Goal: Task Accomplishment & Management: Use online tool/utility

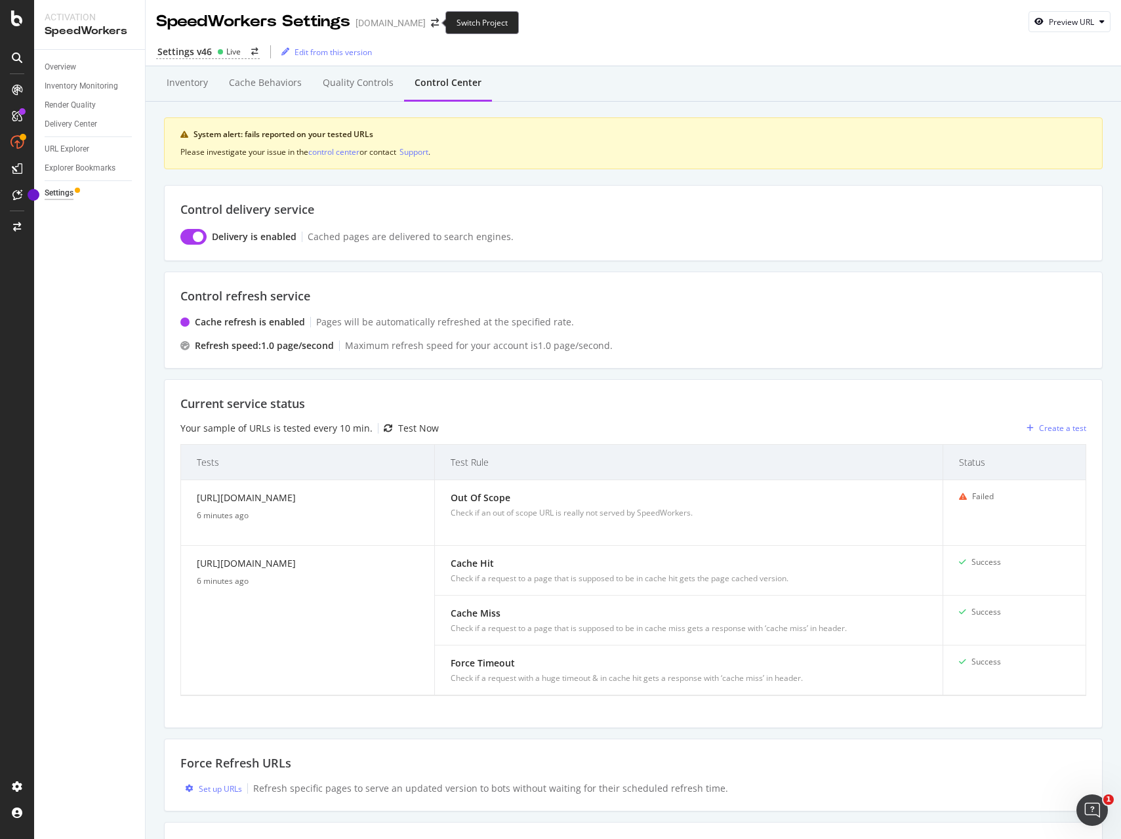
click at [426, 24] on span at bounding box center [435, 22] width 18 height 9
click at [431, 24] on icon "arrow-right-arrow-left" at bounding box center [435, 22] width 8 height 9
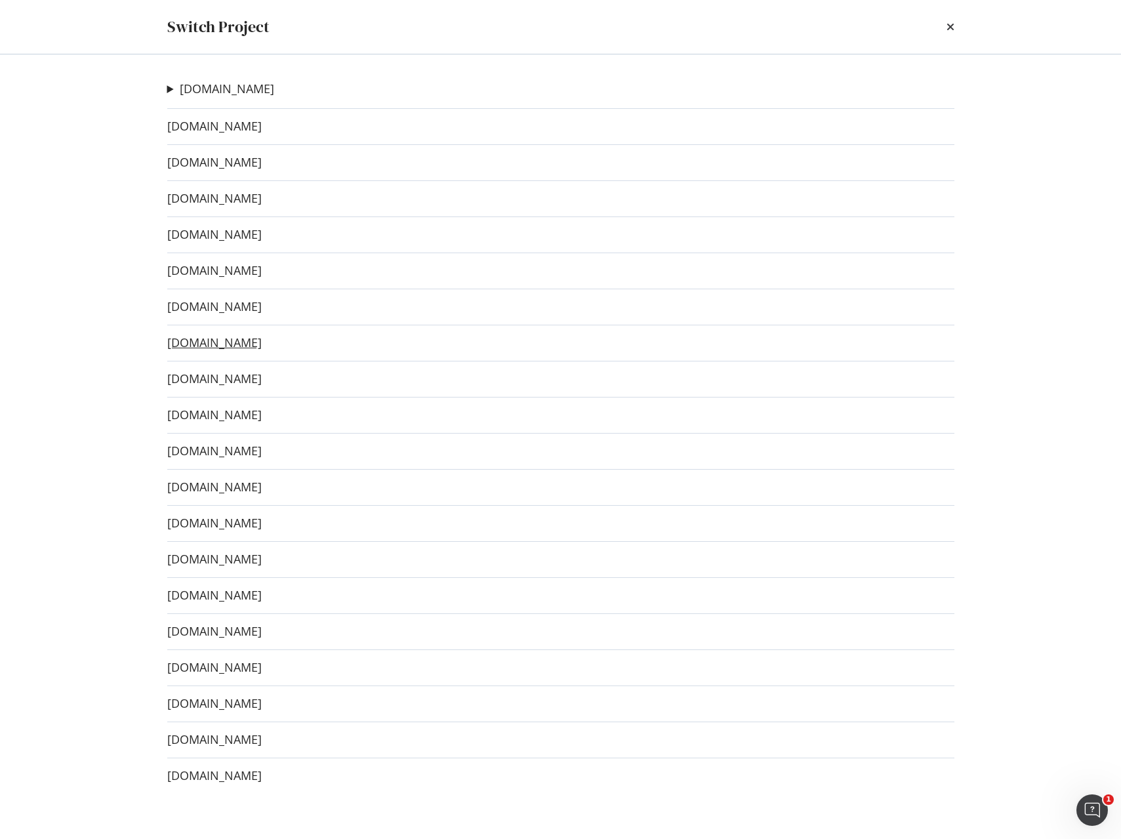
click at [231, 342] on link "[DOMAIN_NAME]" at bounding box center [214, 343] width 94 height 14
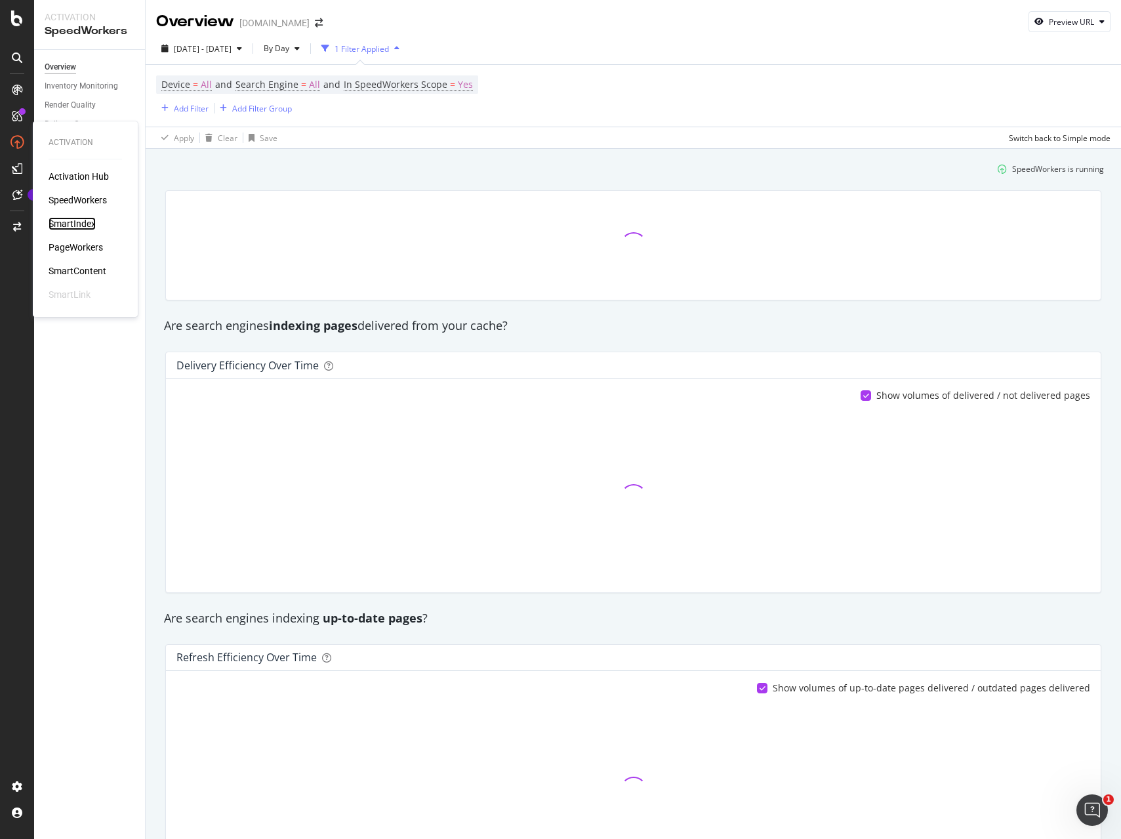
click at [64, 222] on div "SmartIndex" at bounding box center [72, 223] width 47 height 13
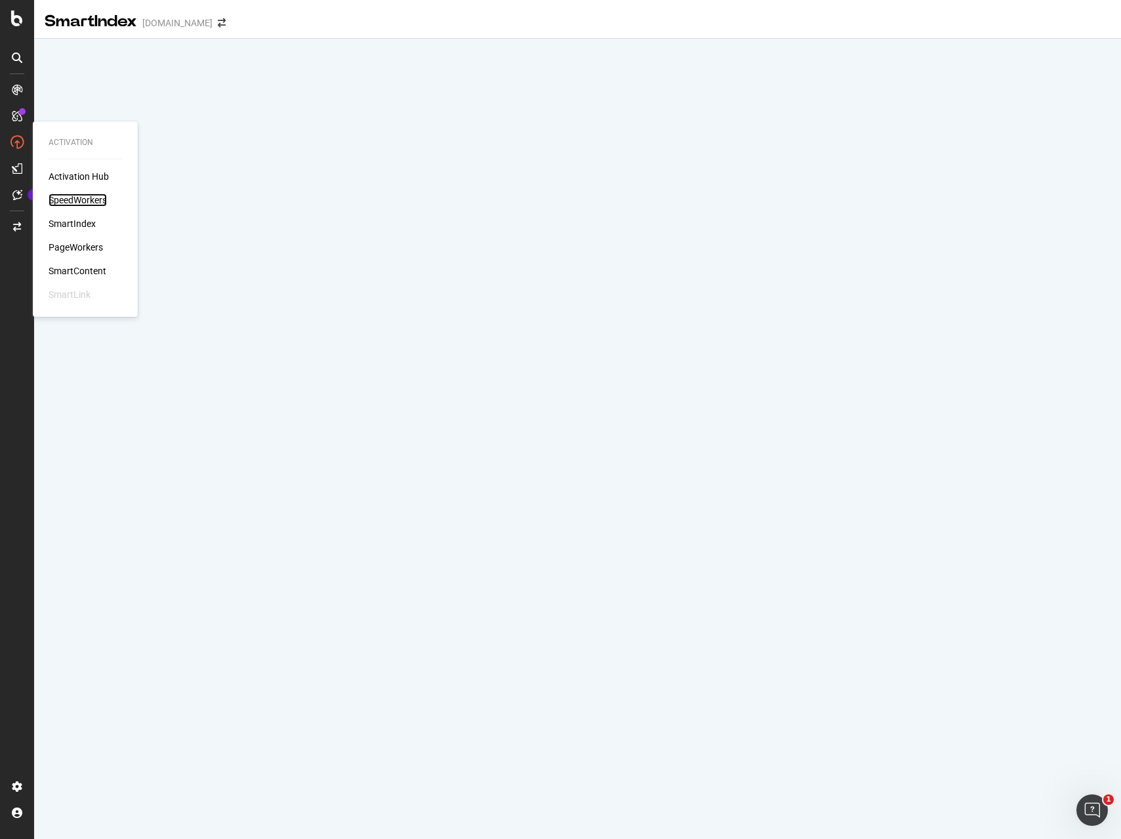
click at [70, 200] on div "SpeedWorkers" at bounding box center [78, 199] width 58 height 13
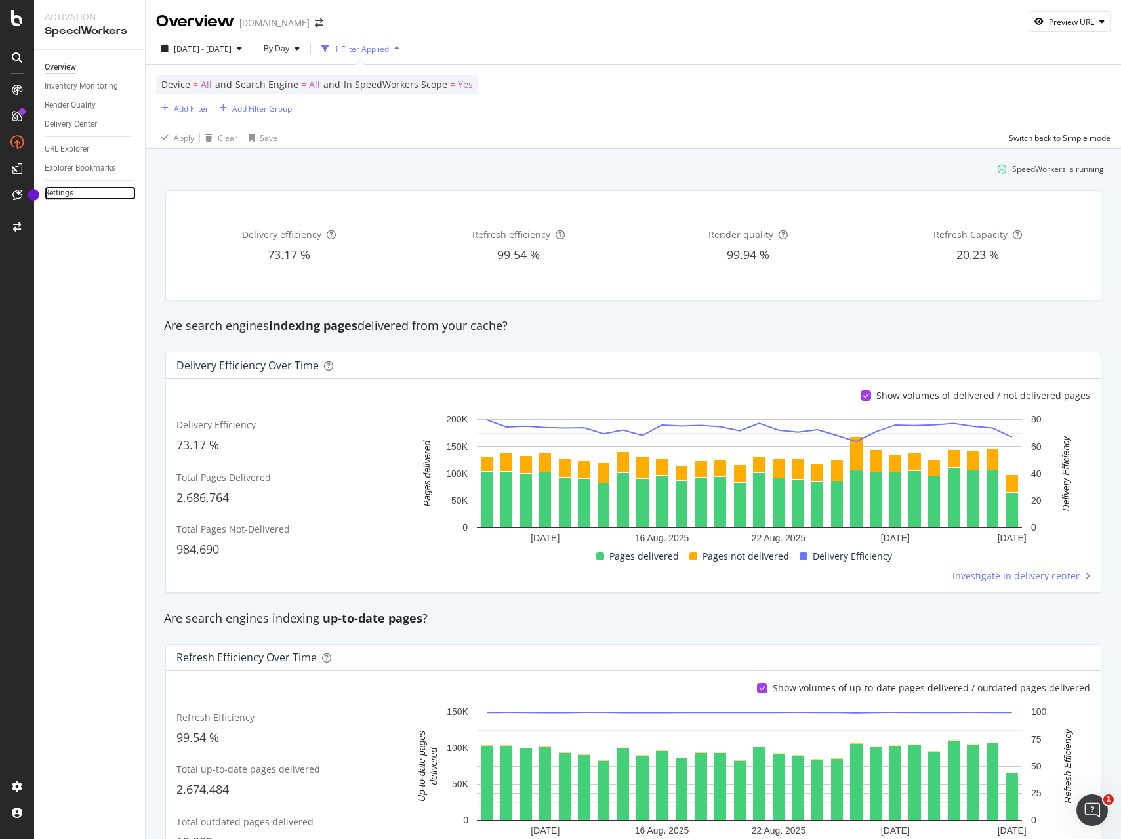
click at [55, 193] on div "Settings" at bounding box center [59, 193] width 29 height 14
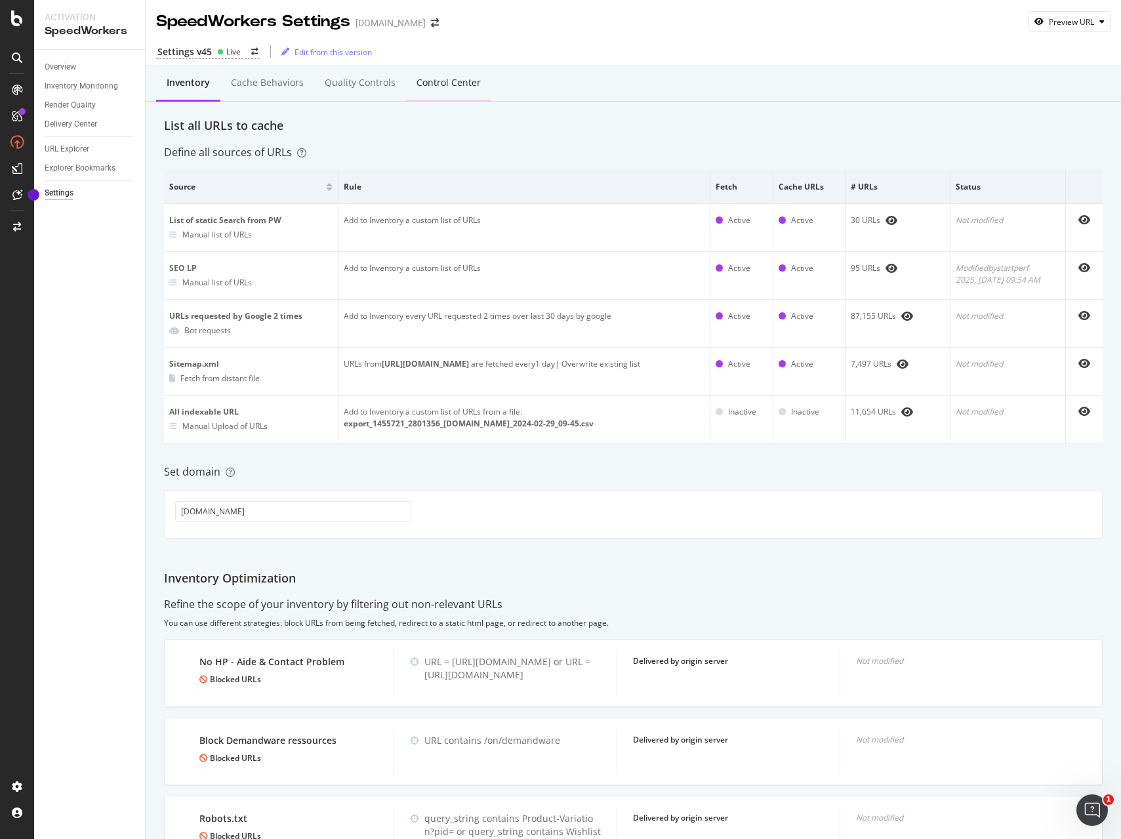
click at [407, 96] on div "Control Center" at bounding box center [448, 84] width 85 height 36
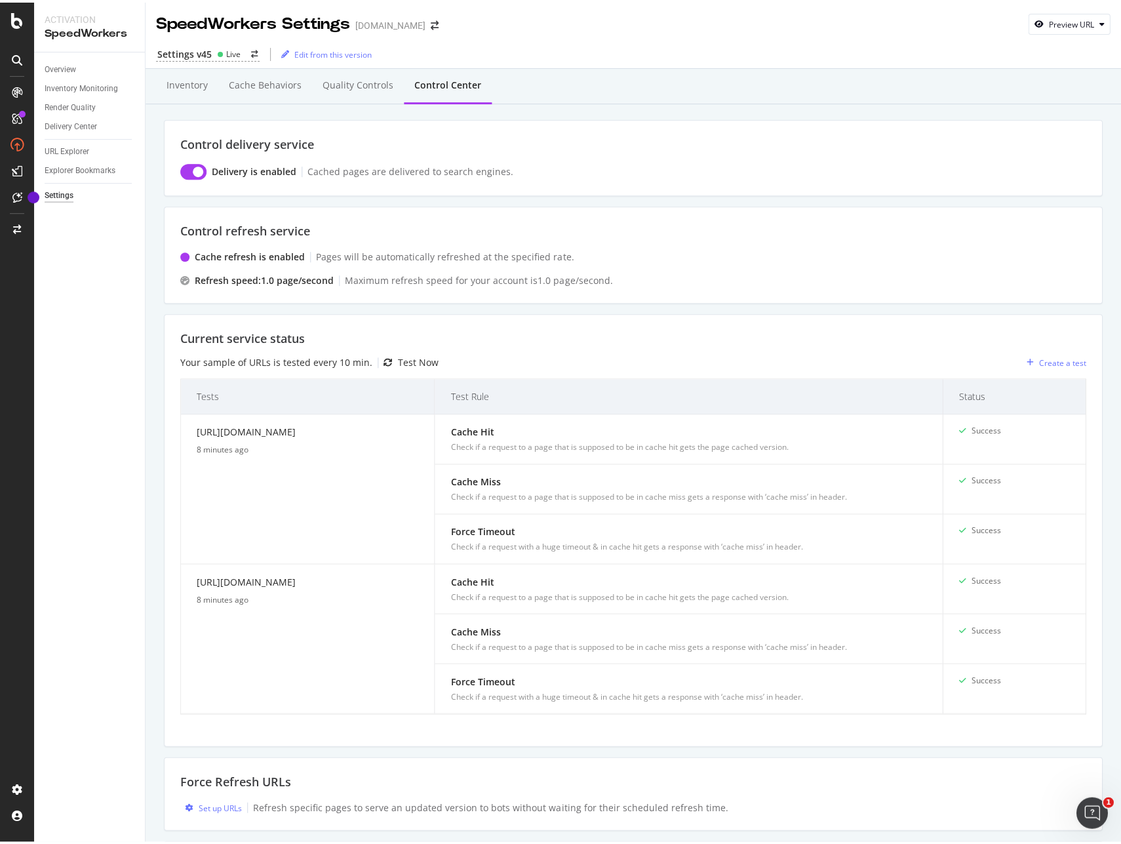
scroll to position [176, 0]
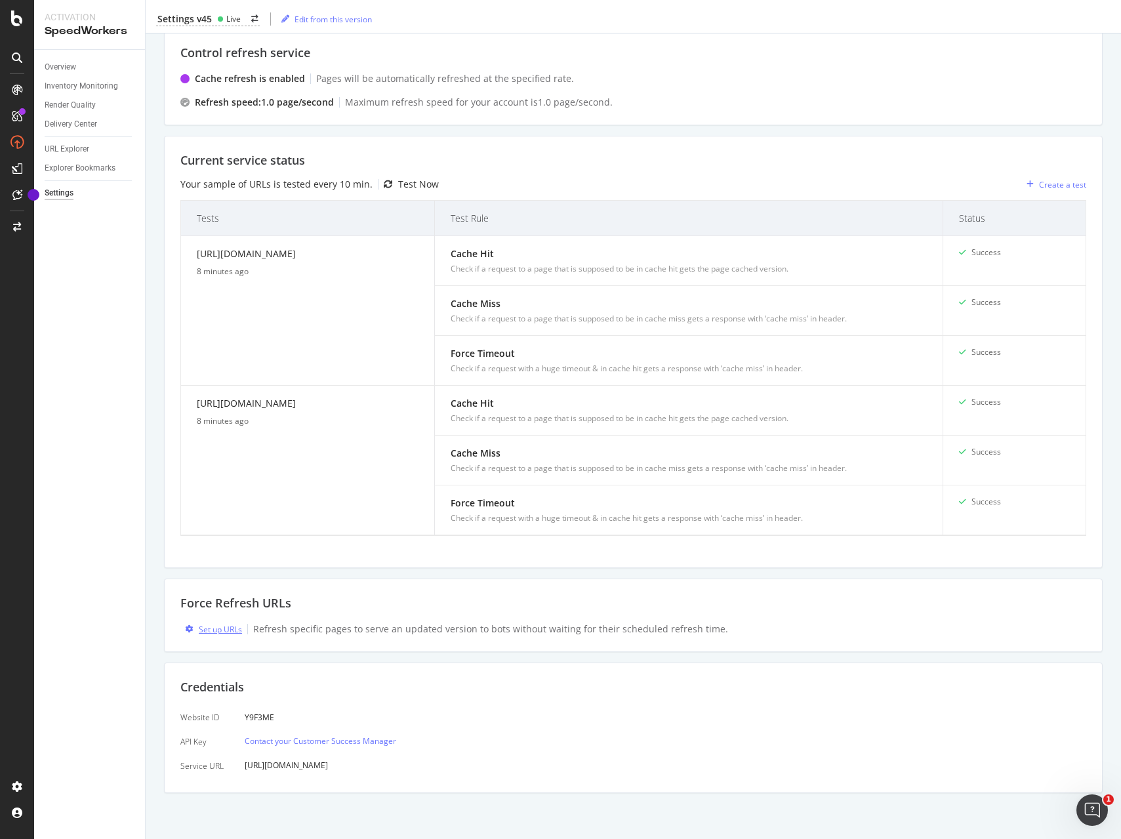
click at [210, 631] on div "Set up URLs" at bounding box center [220, 629] width 43 height 11
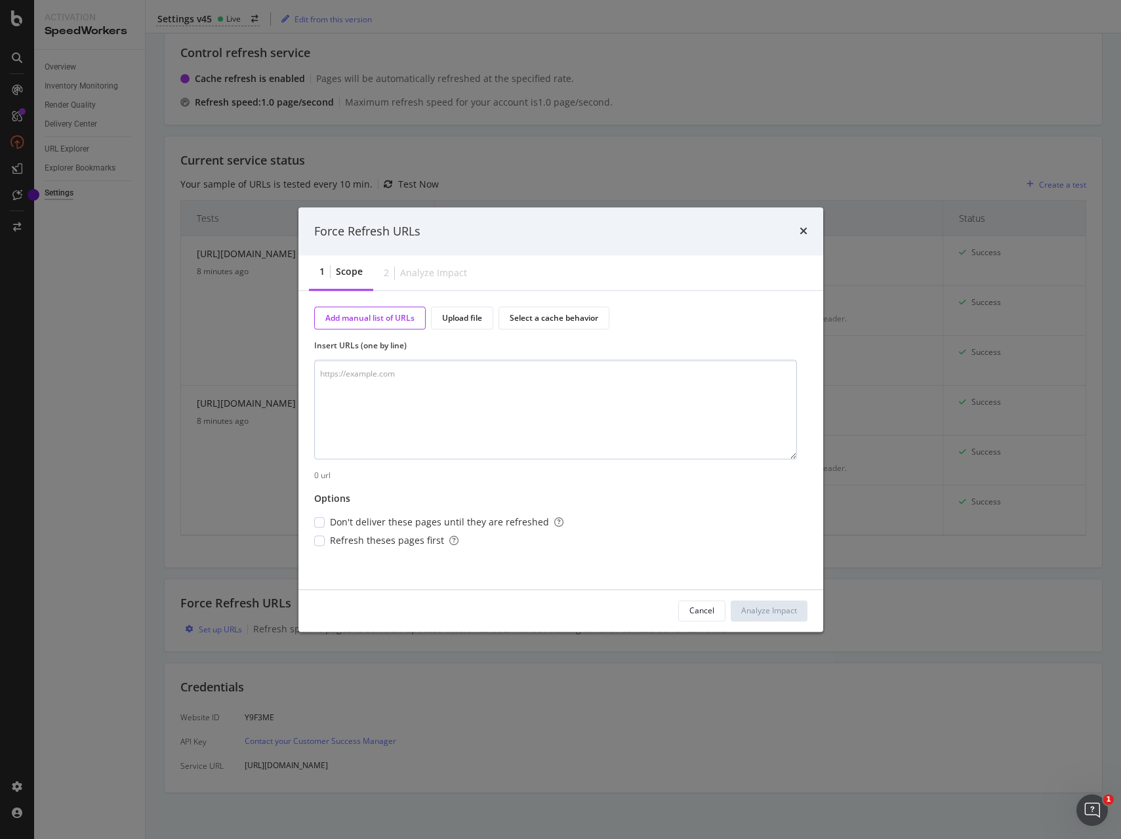
click at [463, 399] on textarea "modal" at bounding box center [555, 410] width 483 height 100
type textarea "[URL][DOMAIN_NAME]"
click at [320, 538] on div "modal" at bounding box center [319, 540] width 10 height 10
click at [755, 609] on div "Analyze Impact" at bounding box center [769, 610] width 56 height 11
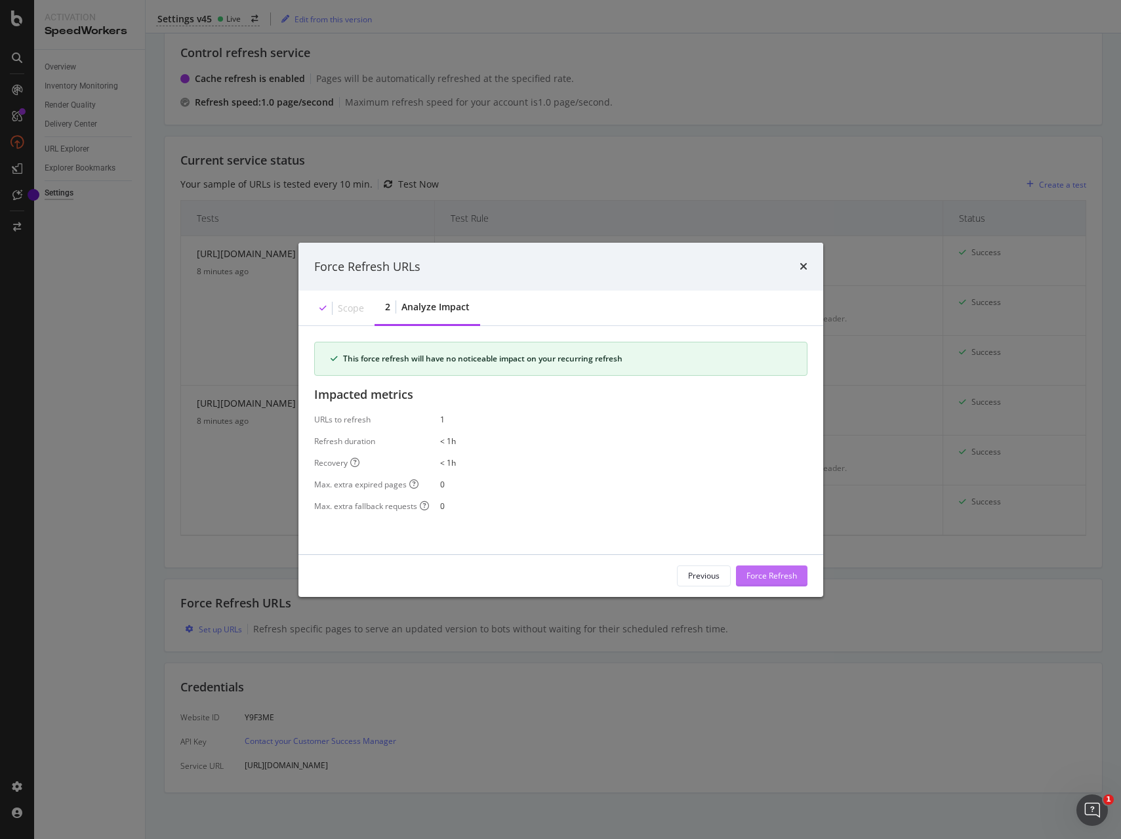
click at [767, 572] on div "Force Refresh" at bounding box center [771, 575] width 50 height 11
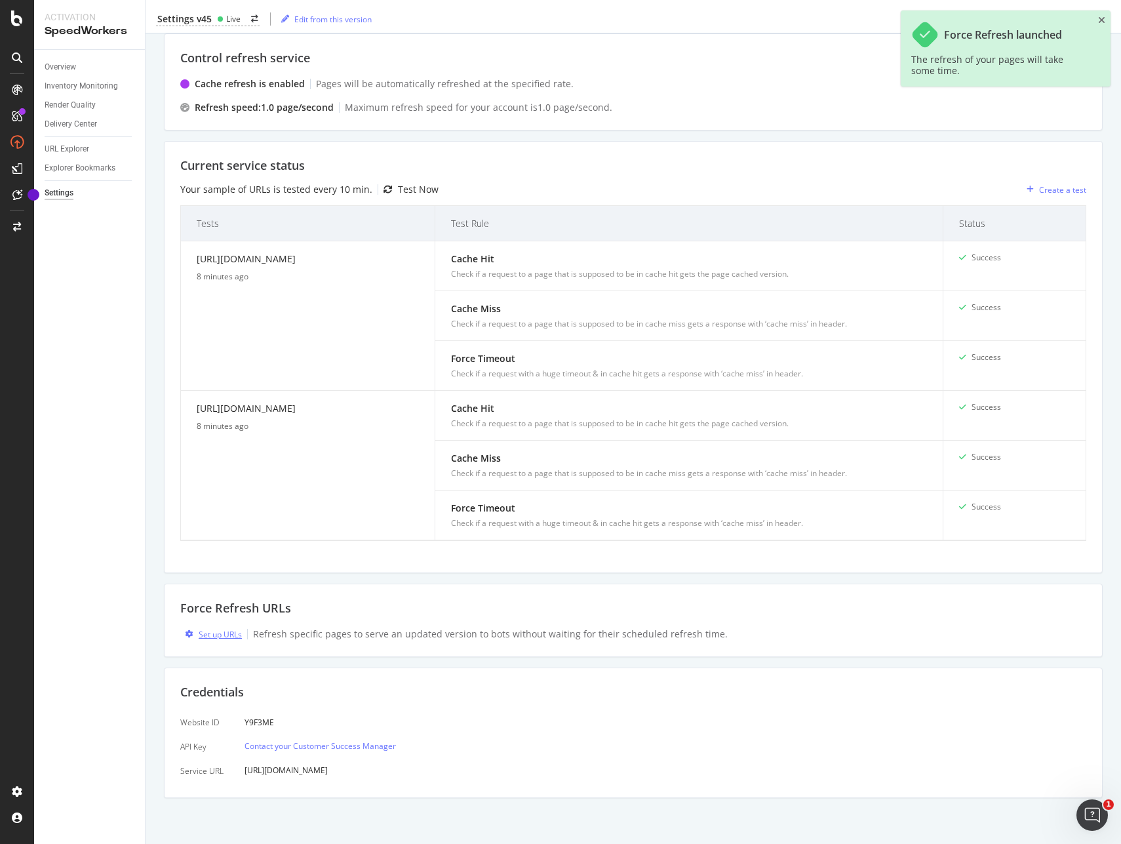
scroll to position [170, 0]
